Goal: Task Accomplishment & Management: Manage account settings

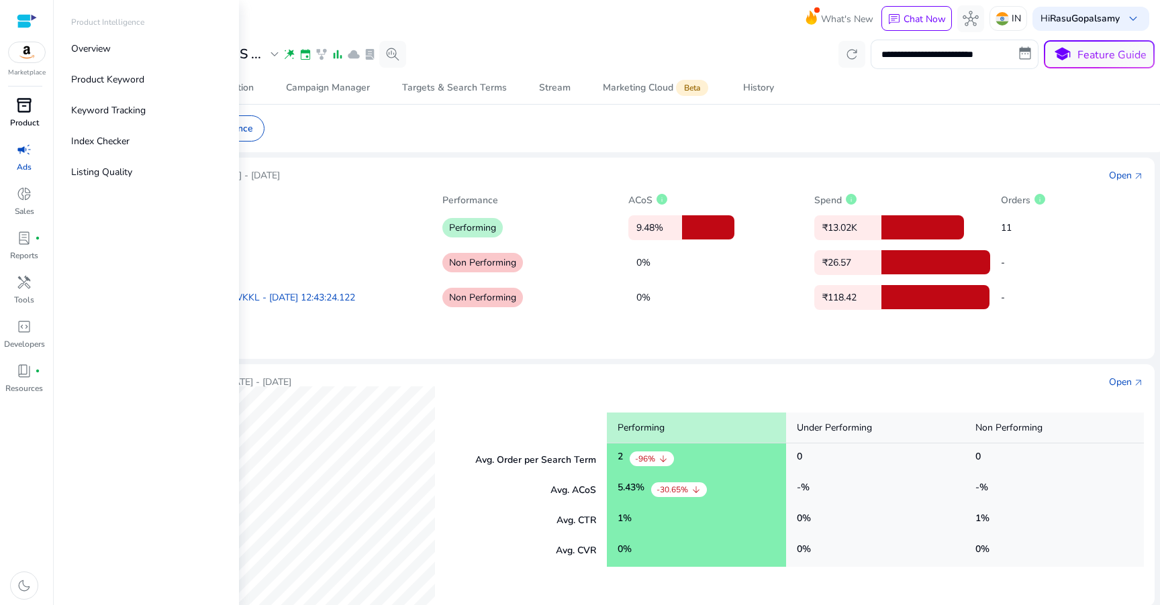
click at [36, 109] on div "inventory_2" at bounding box center [24, 105] width 38 height 21
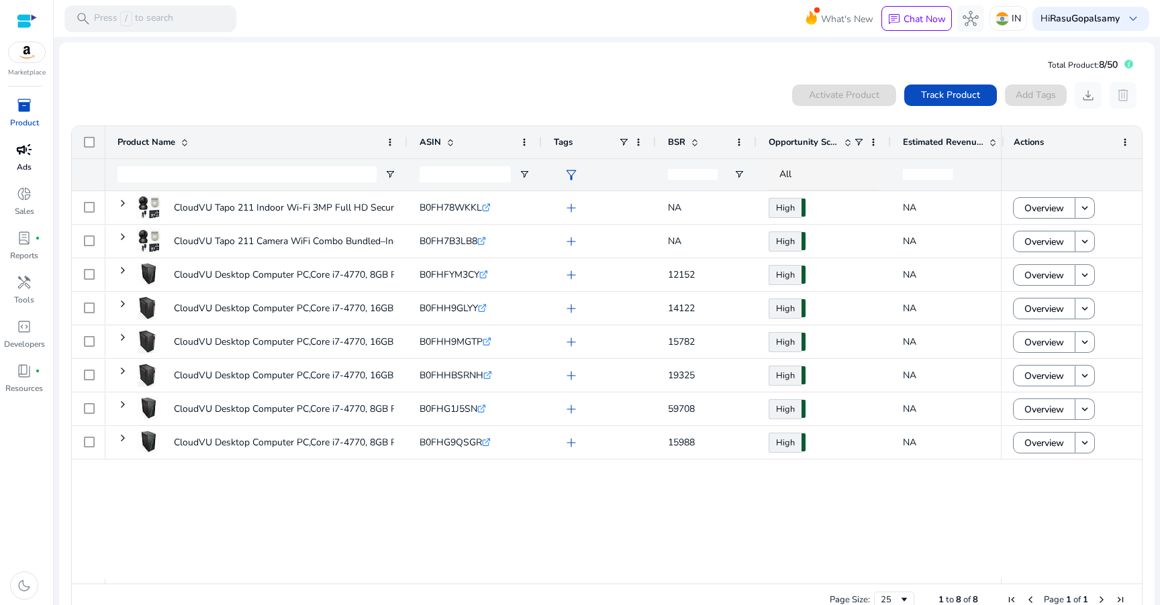
click at [28, 162] on p "Ads" at bounding box center [24, 167] width 15 height 12
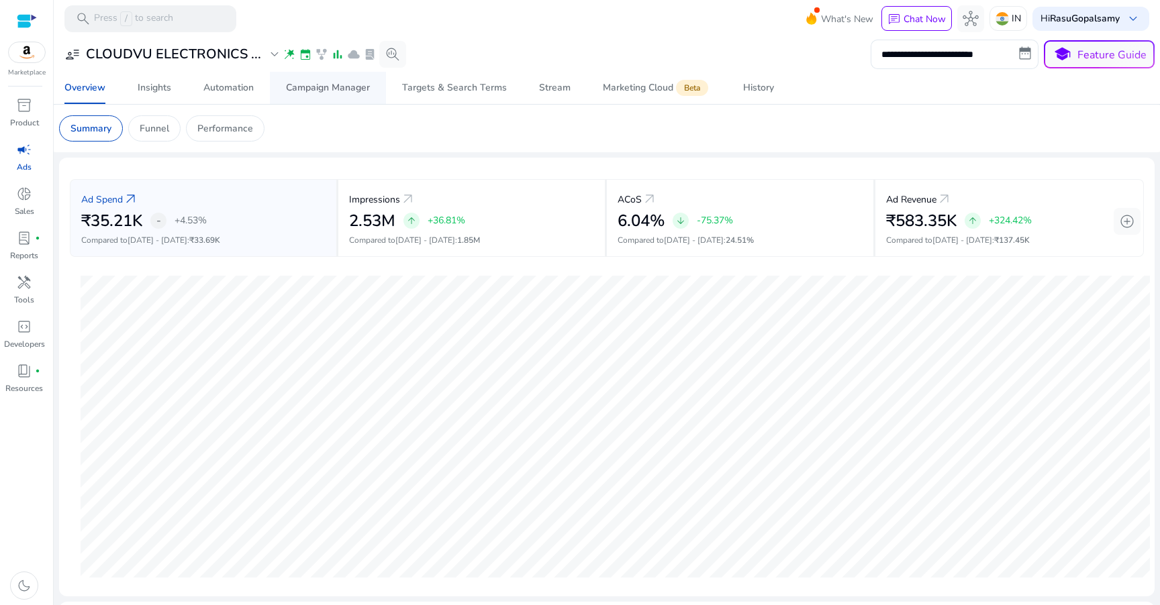
click at [332, 87] on div "Campaign Manager" at bounding box center [328, 87] width 84 height 9
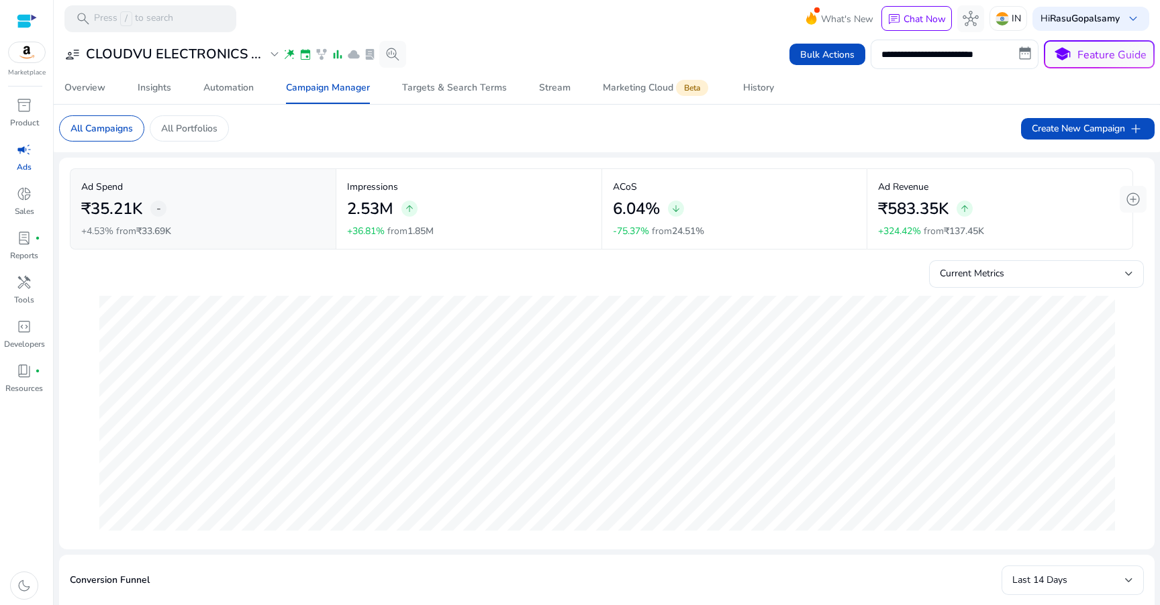
click at [320, 136] on mat-card "All Campaigns All Portfolios Create New Campaign add" at bounding box center [606, 129] width 1117 height 48
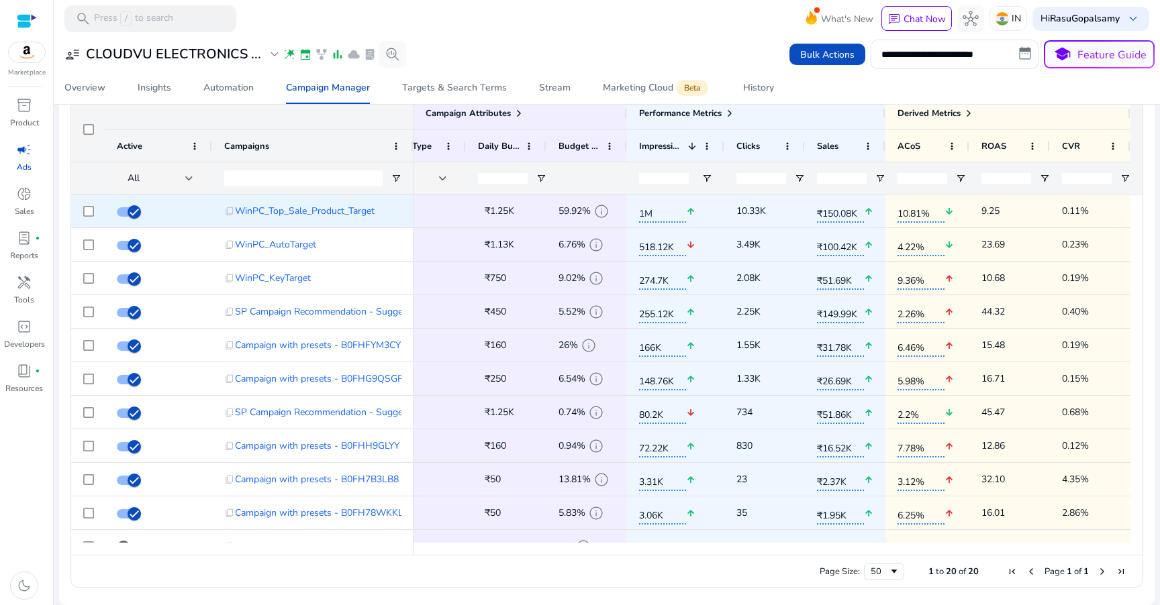
scroll to position [0, 182]
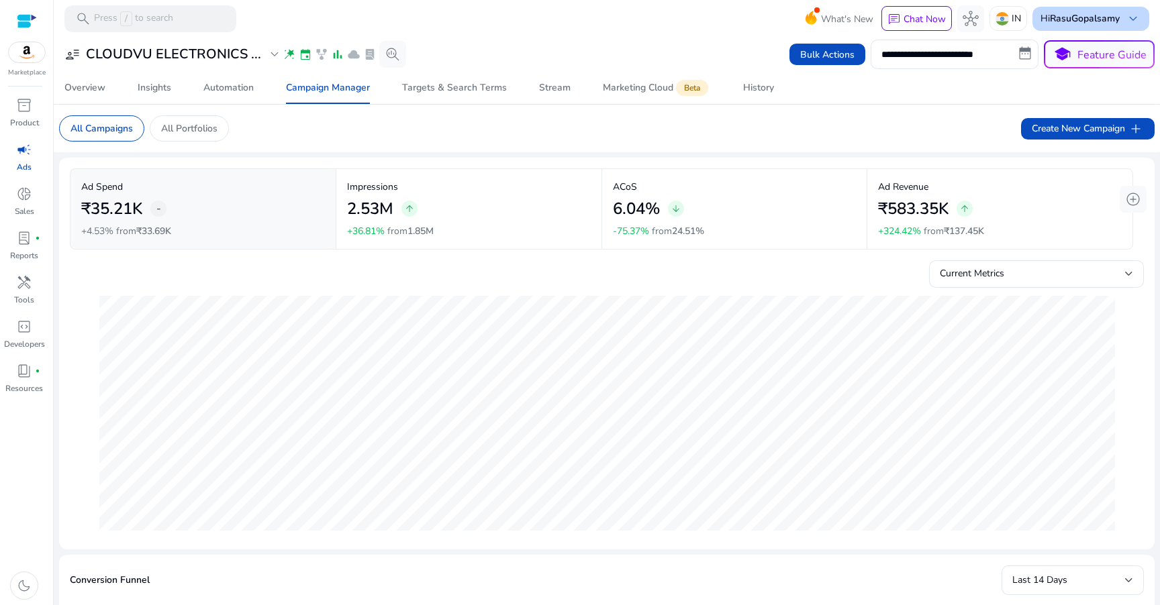
click at [1116, 15] on div "Hi RasuGopalsamy keyboard_arrow_down" at bounding box center [1090, 19] width 117 height 24
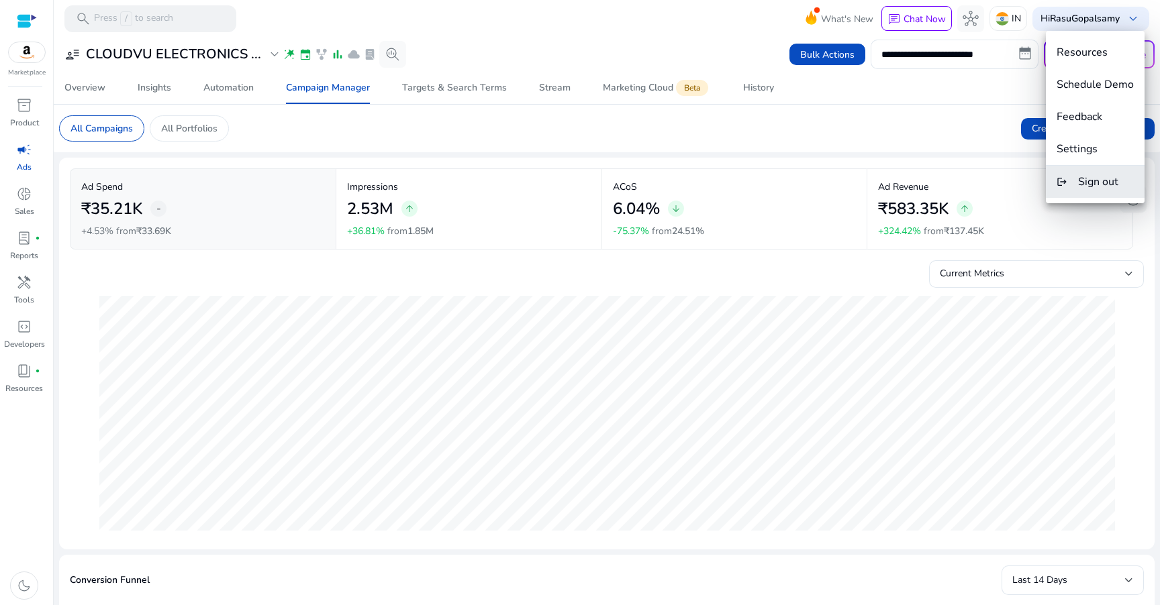
click at [1081, 187] on span "Sign out" at bounding box center [1098, 182] width 40 height 15
